Goal: Information Seeking & Learning: Learn about a topic

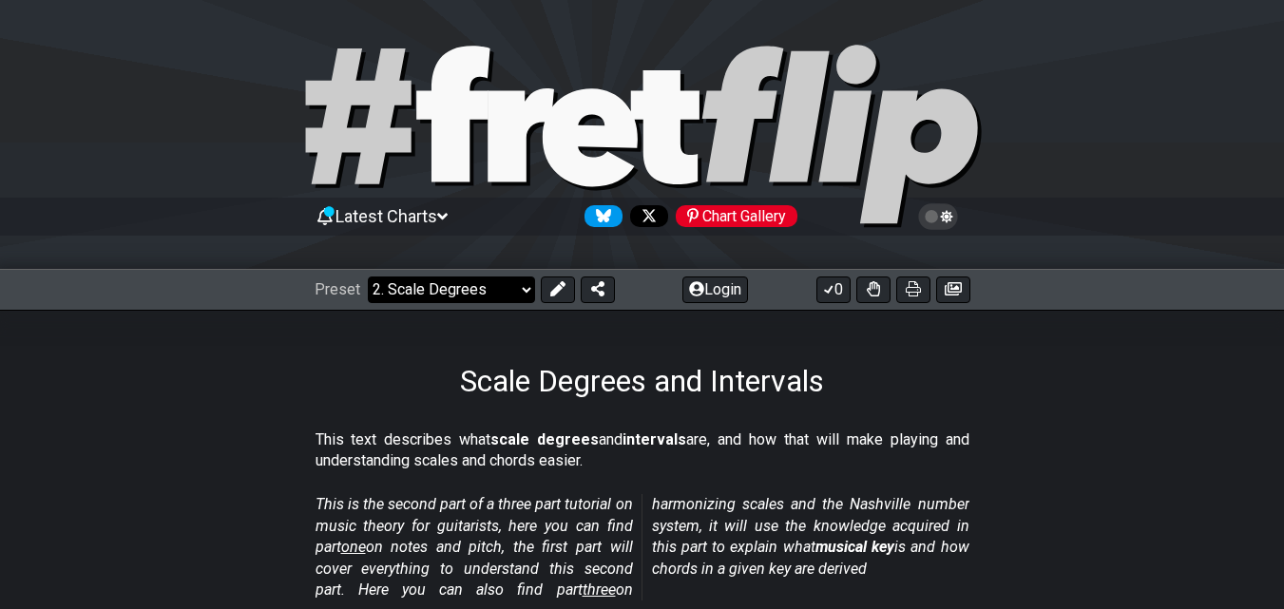
click at [510, 289] on select "Welcome to #fretflip! Initial Preset Custom Preset Minor Pentatonic Major Penta…" at bounding box center [451, 290] width 167 height 27
click at [368, 277] on select "Welcome to #fretflip! Initial Preset Custom Preset Minor Pentatonic Major Penta…" at bounding box center [451, 290] width 167 height 27
click at [467, 294] on select "Welcome to #fretflip! Initial Preset Custom Preset Minor Pentatonic Major Penta…" at bounding box center [451, 290] width 167 height 27
click at [368, 277] on select "Welcome to #fretflip! Initial Preset Custom Preset Minor Pentatonic Major Penta…" at bounding box center [451, 290] width 167 height 27
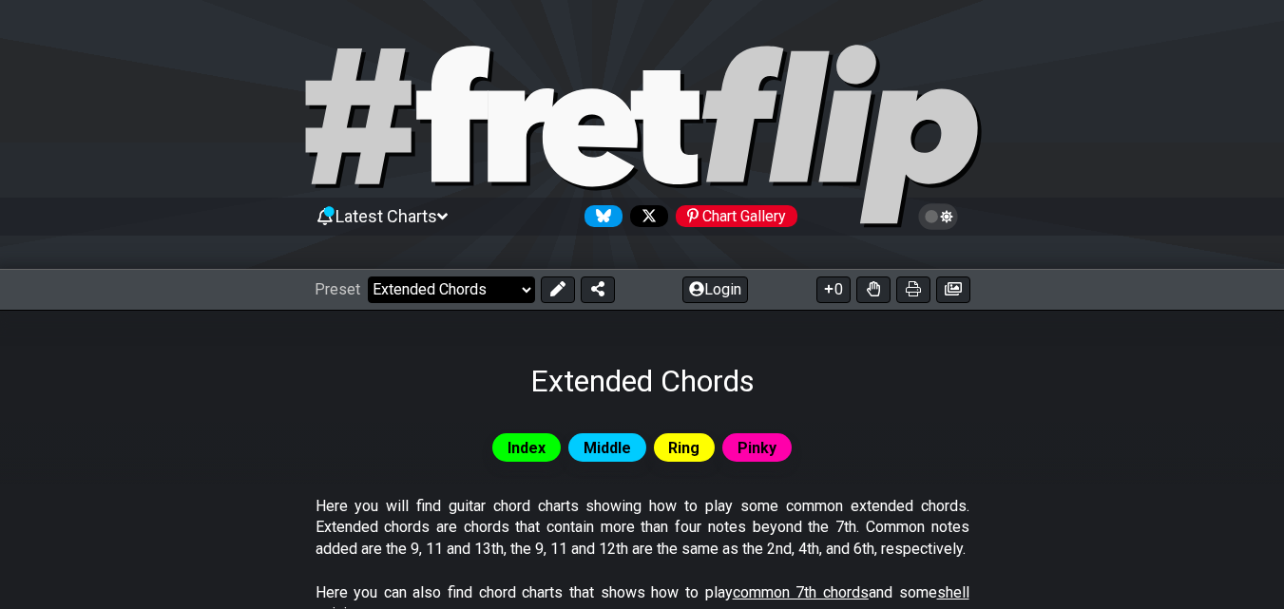
select select "/shell-voicings"
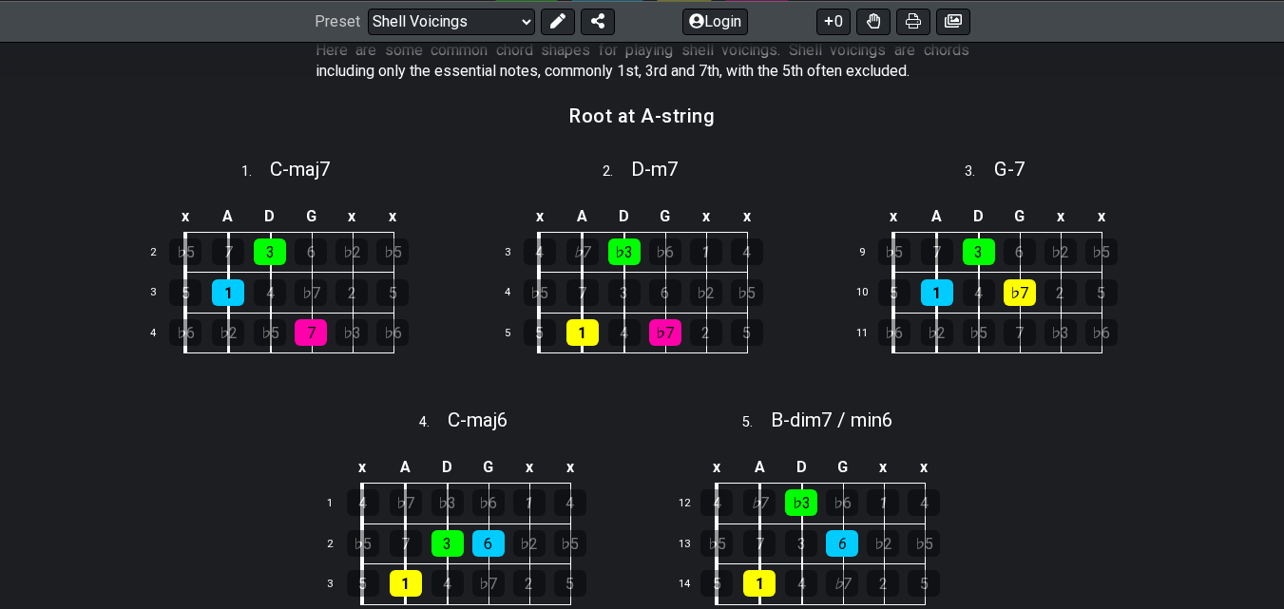
scroll to position [452, 0]
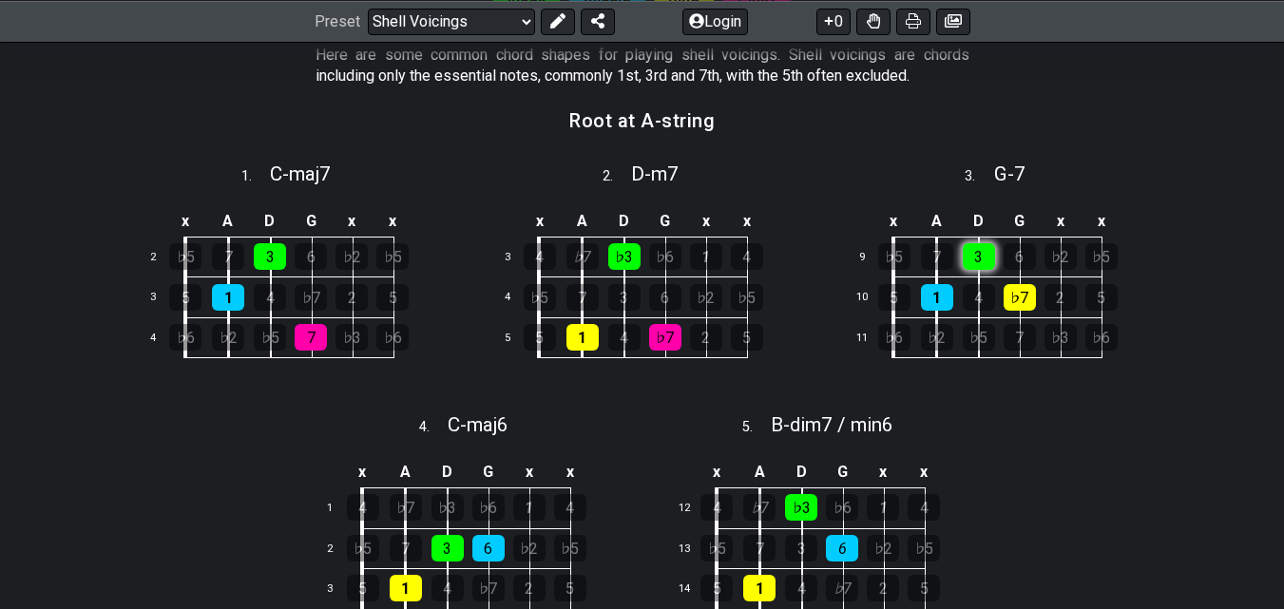
click at [968, 263] on div "3" at bounding box center [979, 256] width 32 height 27
click at [980, 217] on td "D" at bounding box center [979, 221] width 42 height 31
click at [1025, 306] on div "♭7" at bounding box center [1020, 297] width 32 height 27
click at [1025, 307] on div "♭7" at bounding box center [1020, 297] width 32 height 27
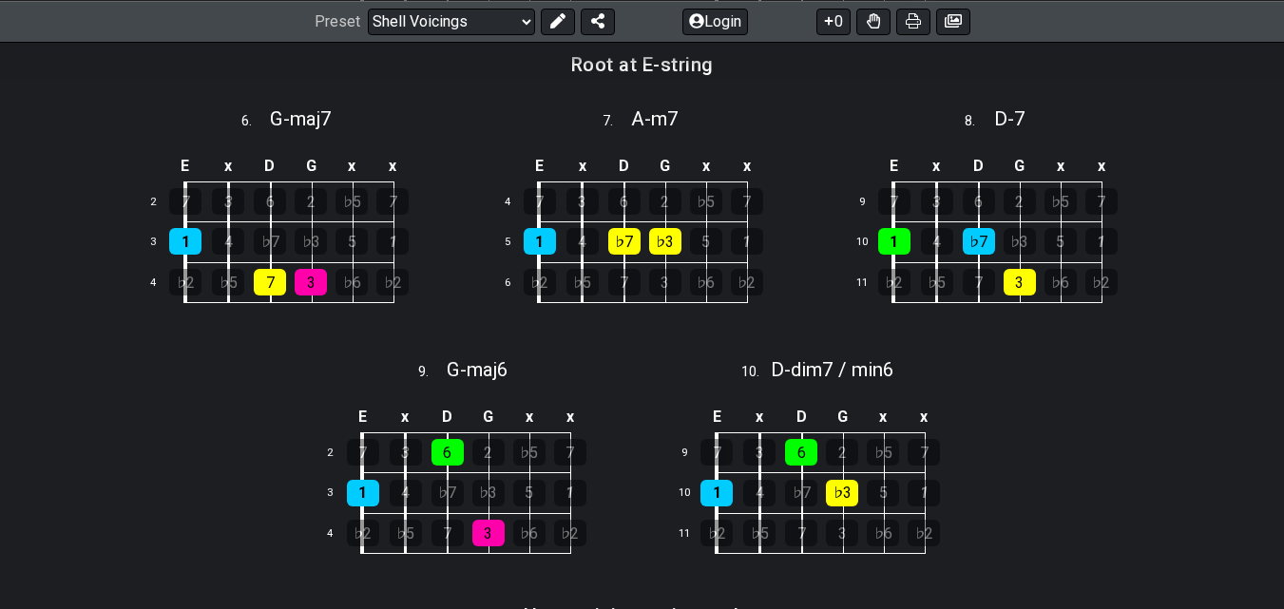
scroll to position [1060, 0]
